Goal: Task Accomplishment & Management: Use online tool/utility

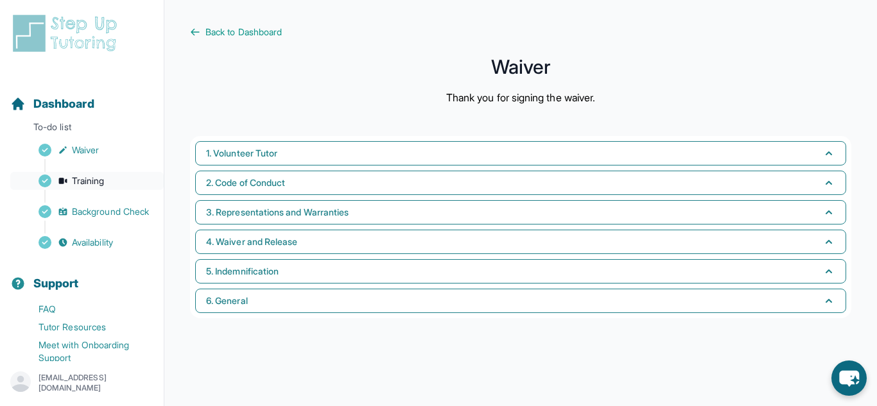
click at [100, 177] on span "Training" at bounding box center [88, 181] width 33 height 13
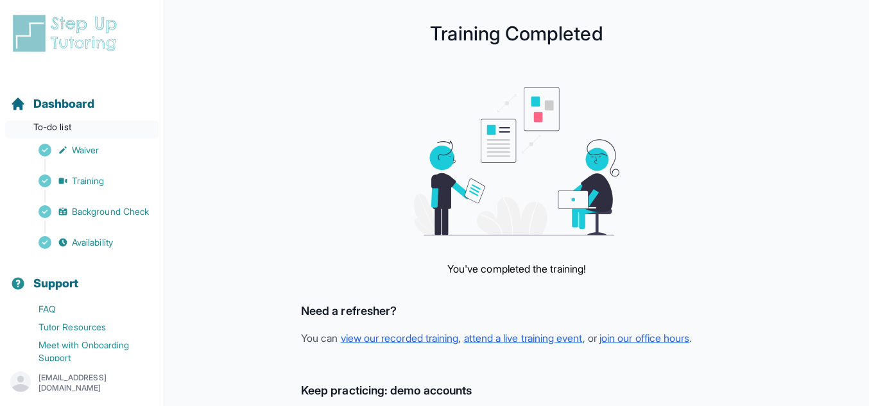
click at [67, 125] on p "To-do list" at bounding box center [81, 130] width 153 height 18
click at [71, 101] on span "Dashboard" at bounding box center [63, 104] width 61 height 18
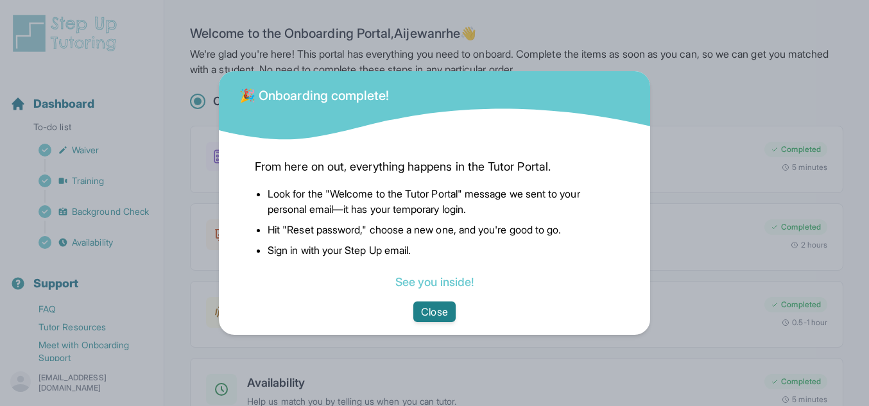
click at [433, 311] on button "Close" at bounding box center [434, 312] width 42 height 21
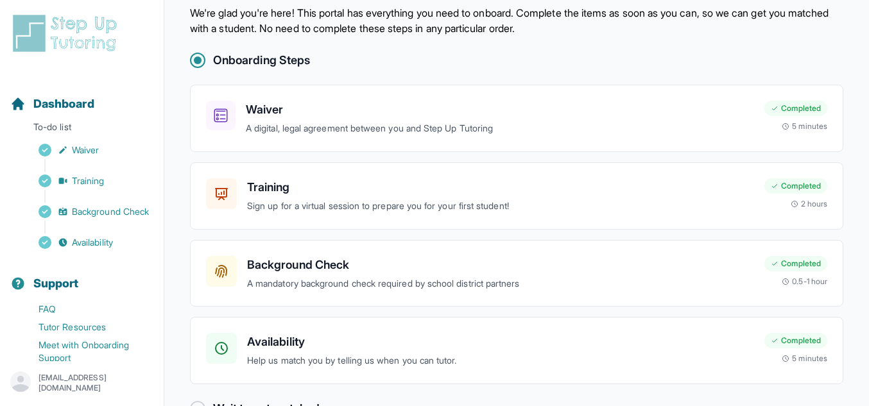
scroll to position [78, 0]
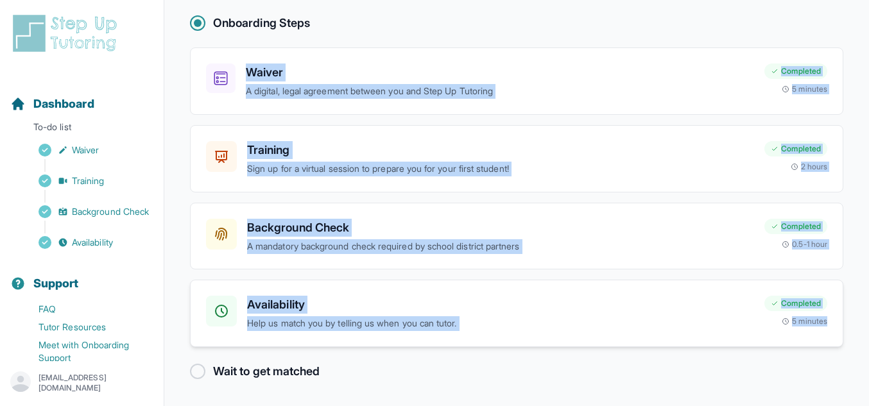
drag, startPoint x: 188, startPoint y: 64, endPoint x: 829, endPoint y: 328, distance: 693.5
click at [829, 328] on main "Welcome to the Onboarding Portal, Aijewanrhe 👋 We're glad you're here! This por…" at bounding box center [516, 164] width 705 height 485
copy div "Waiver A digital, legal agreement between you and Step Up Tutoring Completed 5 …"
click at [374, 49] on div "Waiver A digital, legal agreement between you and Step Up Tutoring Completed 5 …" at bounding box center [517, 81] width 654 height 67
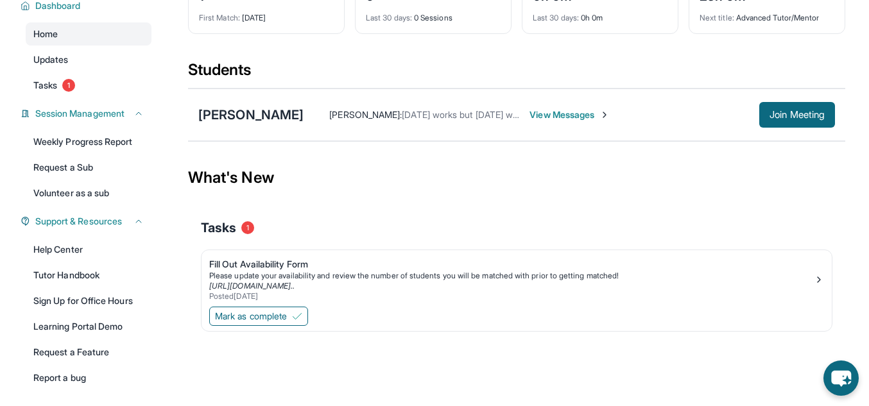
scroll to position [117, 0]
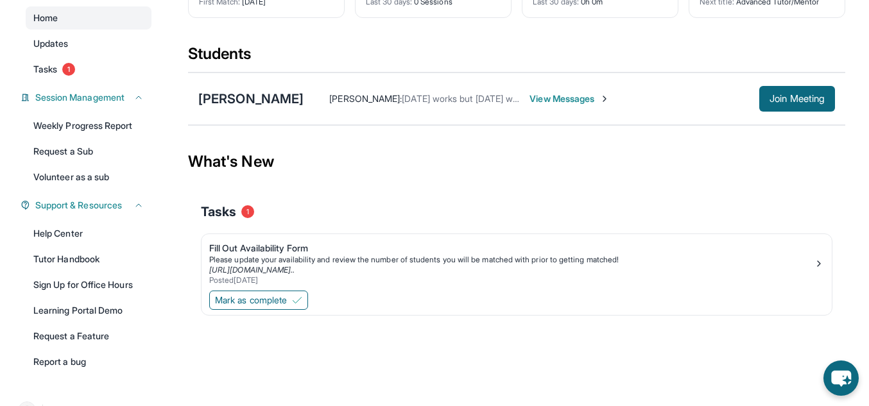
click at [593, 105] on span "View Messages" at bounding box center [570, 98] width 80 height 13
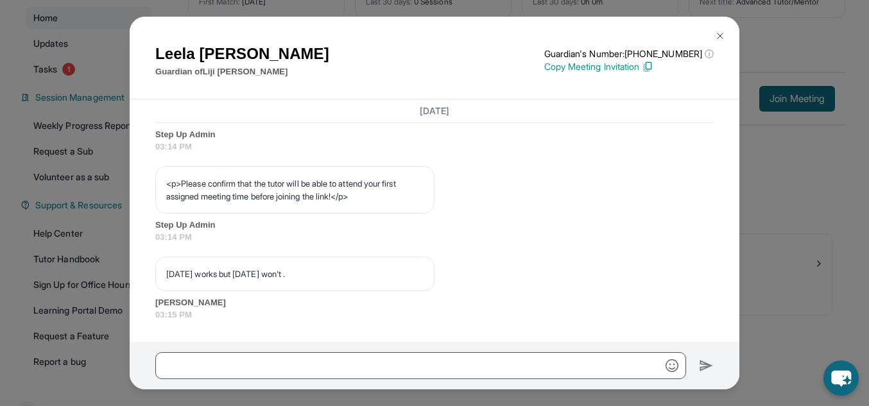
scroll to position [819, 0]
drag, startPoint x: 741, startPoint y: 318, endPoint x: 743, endPoint y: 295, distance: 22.5
click at [743, 295] on div "Leela Bhagchandani Guardian of Liji Bhagchandani Guardian's Number: +1762339443…" at bounding box center [434, 203] width 869 height 406
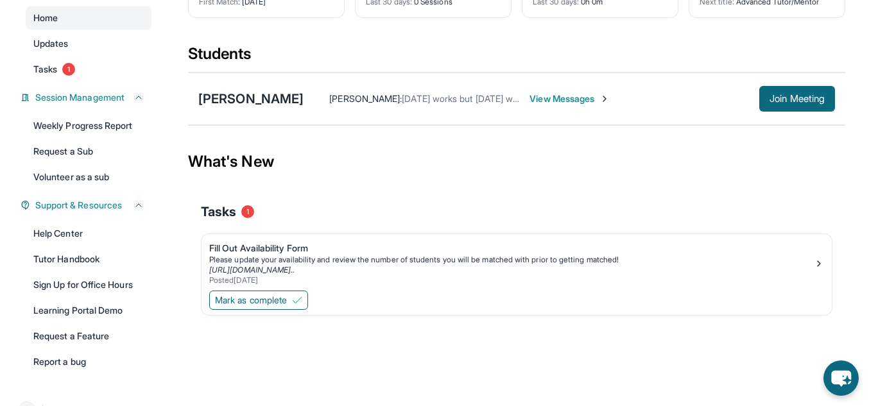
click at [588, 105] on span "View Messages" at bounding box center [570, 98] width 80 height 13
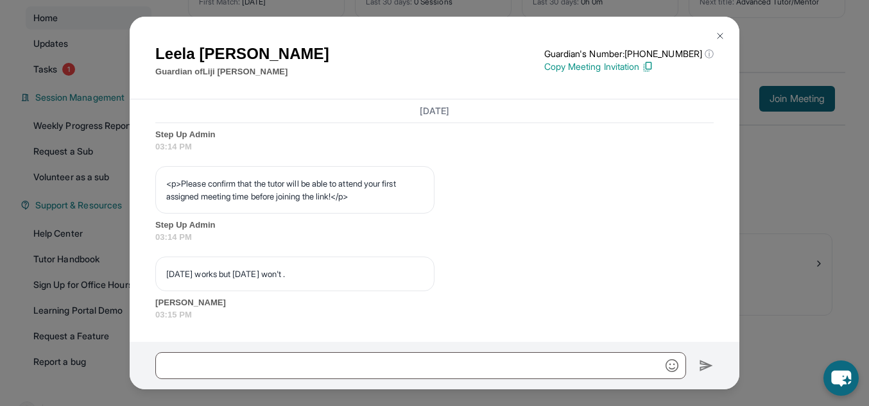
click at [306, 277] on p "Tuesday works but Thursday won't ." at bounding box center [294, 274] width 257 height 13
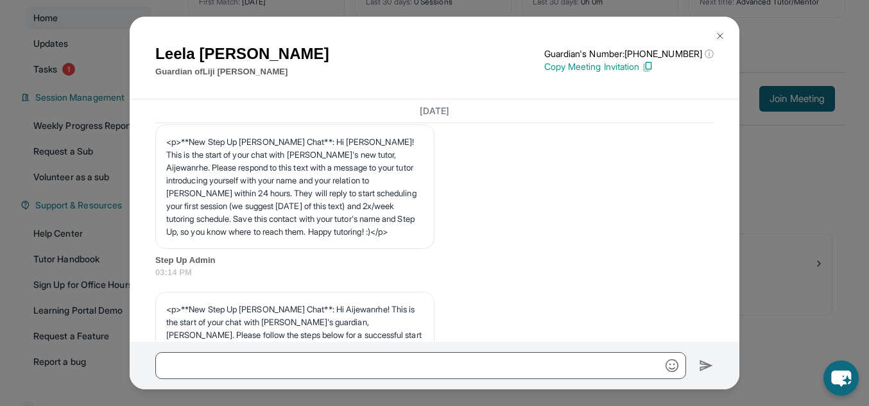
scroll to position [0, 0]
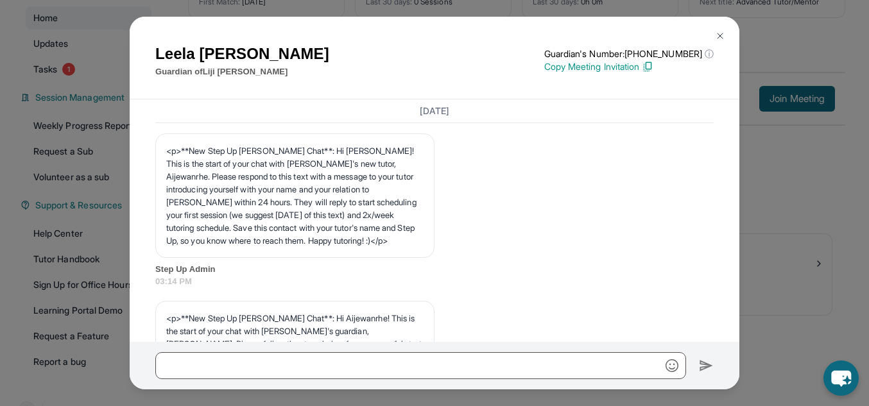
click at [724, 35] on img at bounding box center [720, 36] width 10 height 10
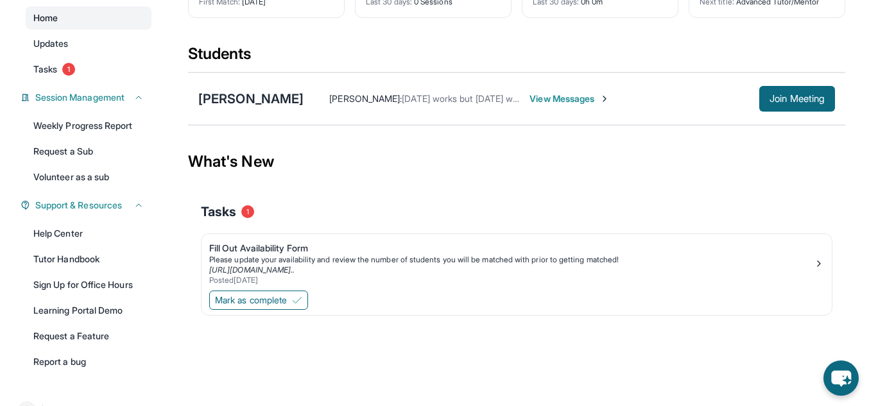
click at [82, 30] on link "Home" at bounding box center [89, 17] width 126 height 23
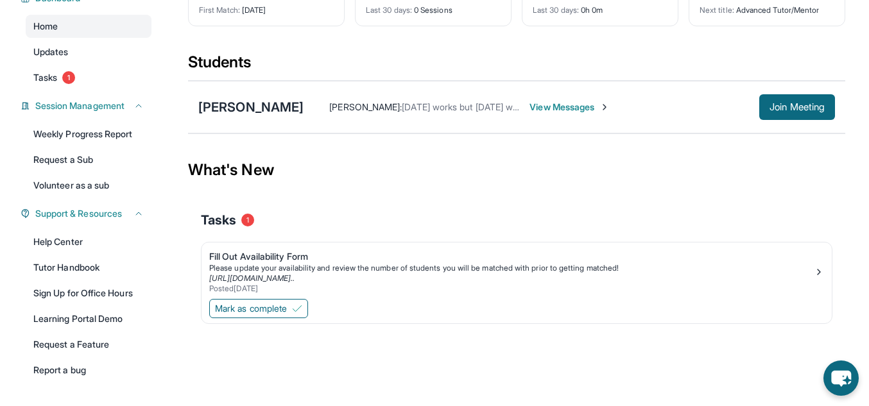
scroll to position [22, 0]
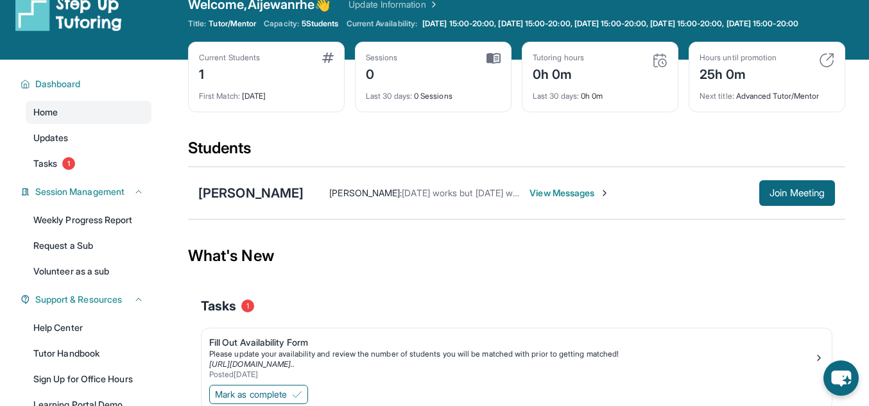
click at [438, 6] on link "Update Information" at bounding box center [394, 4] width 90 height 13
click at [63, 91] on span "Dashboard" at bounding box center [58, 84] width 46 height 13
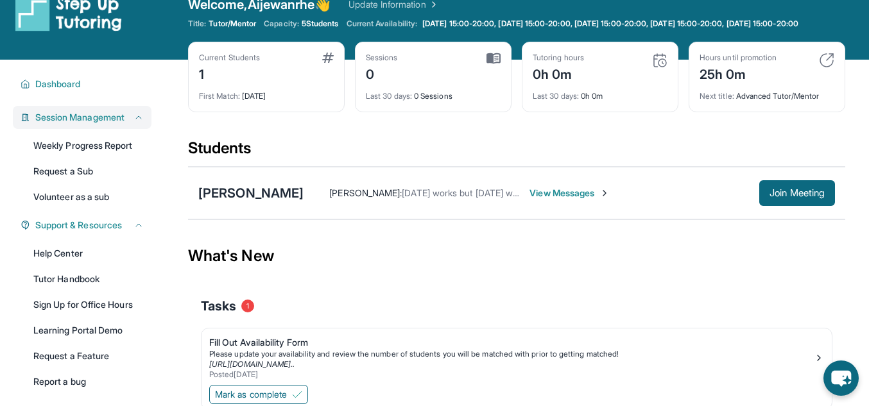
click at [96, 124] on span "Session Management" at bounding box center [79, 117] width 89 height 13
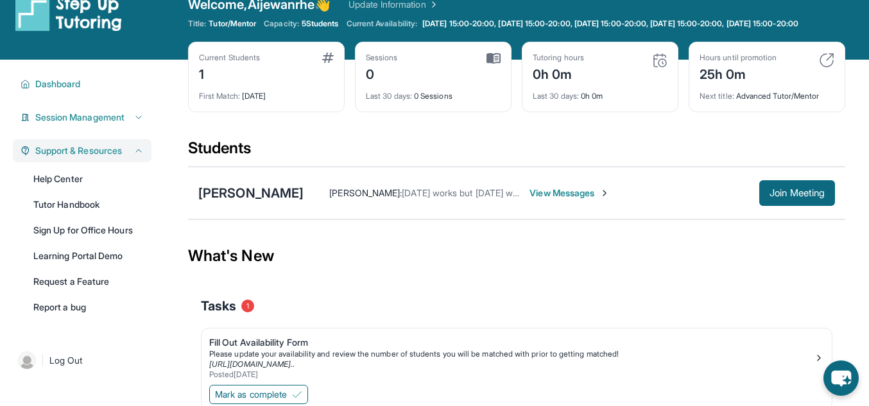
click at [108, 162] on div "Support & Resources" at bounding box center [82, 150] width 139 height 23
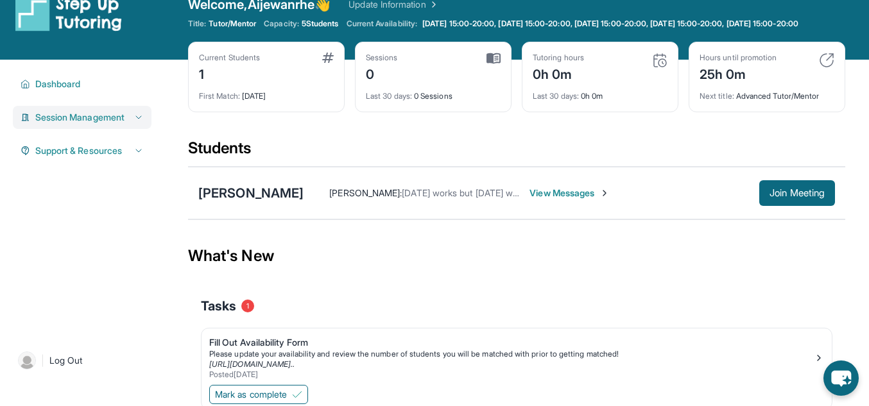
click at [141, 123] on icon at bounding box center [139, 117] width 10 height 10
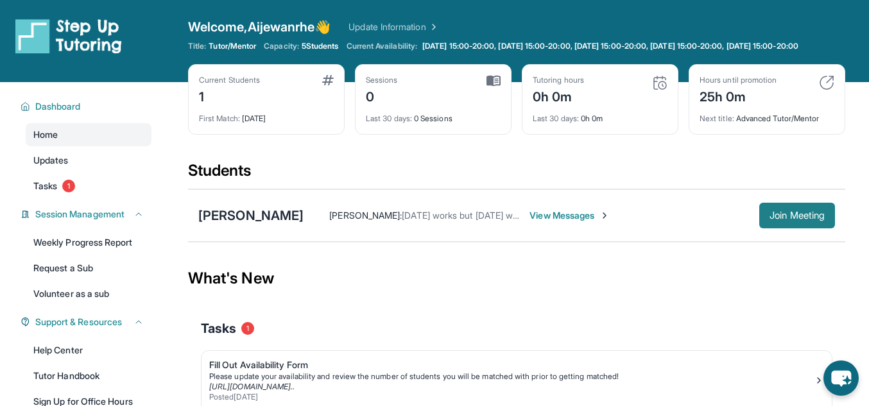
click at [781, 220] on span "Join Meeting" at bounding box center [797, 216] width 55 height 8
click at [790, 220] on span "Join Meeting" at bounding box center [797, 216] width 55 height 8
